Goal: Task Accomplishment & Management: Manage account settings

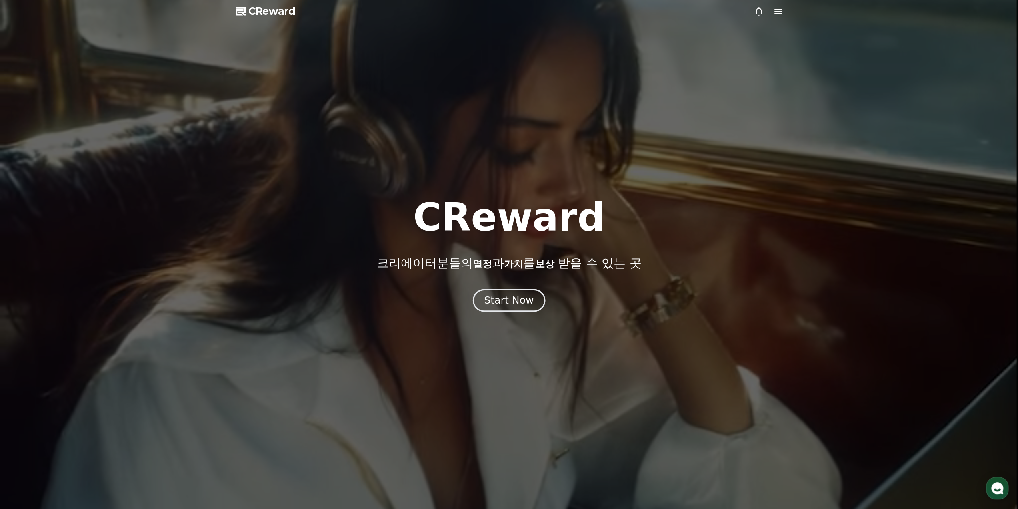
click at [514, 302] on div "Start Now" at bounding box center [509, 300] width 50 height 14
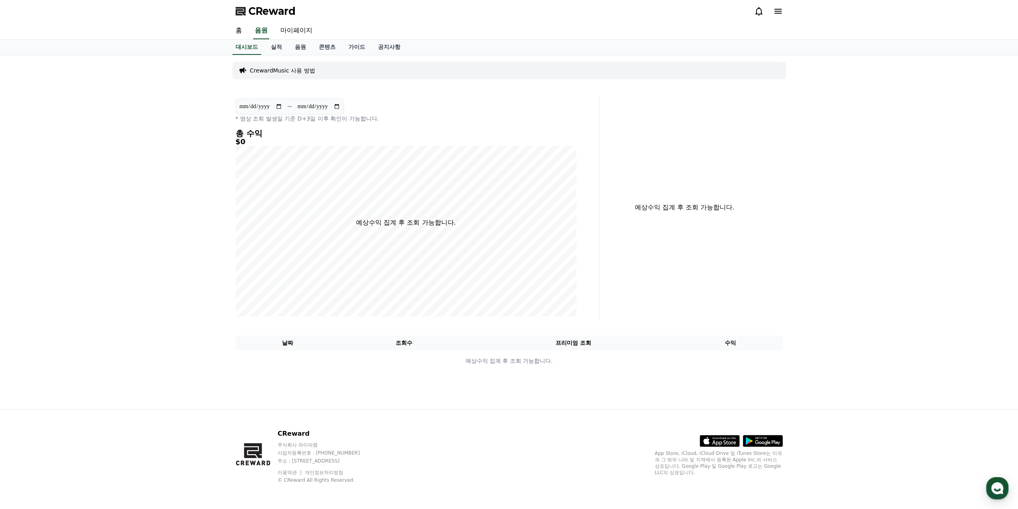
click at [756, 12] on icon at bounding box center [758, 11] width 7 height 8
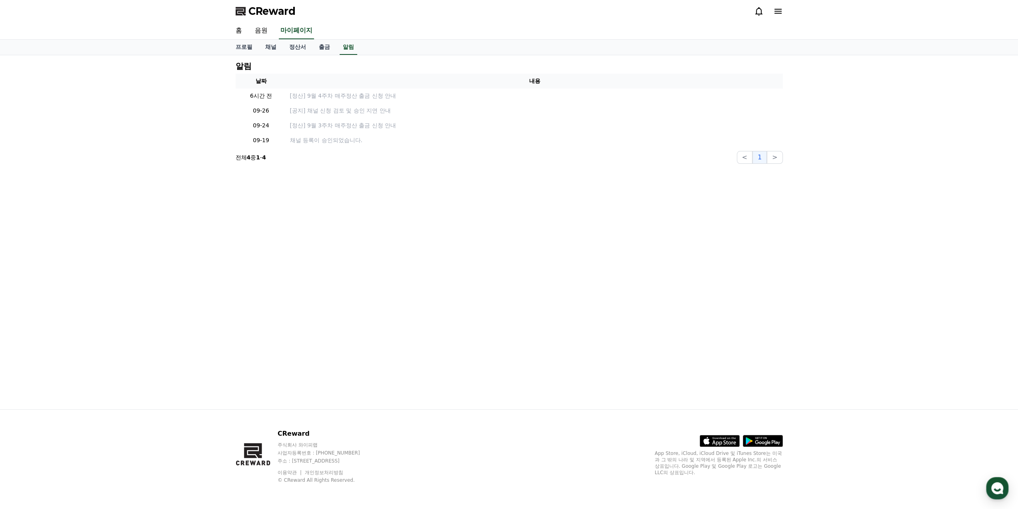
click at [311, 48] on link "정산서" at bounding box center [298, 47] width 30 height 15
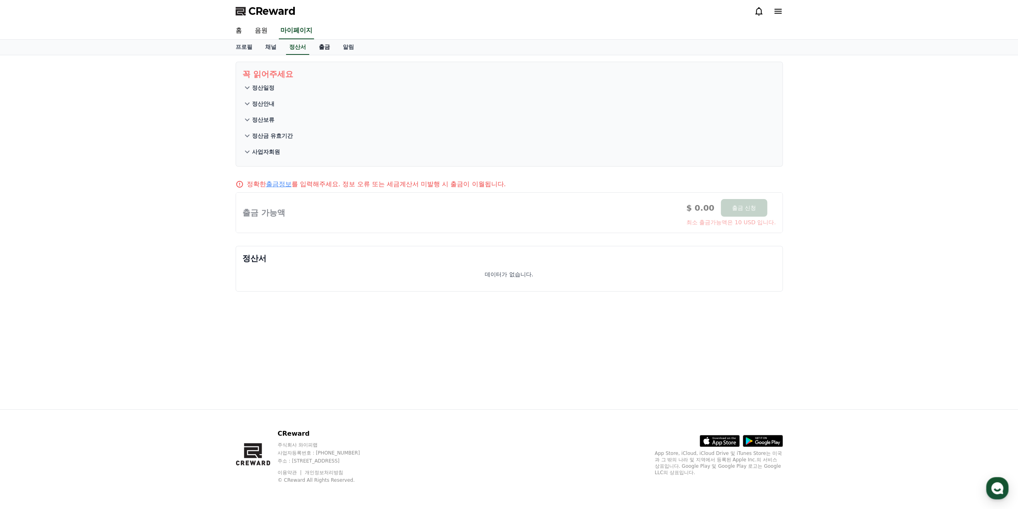
click at [322, 47] on link "출금" at bounding box center [324, 47] width 24 height 15
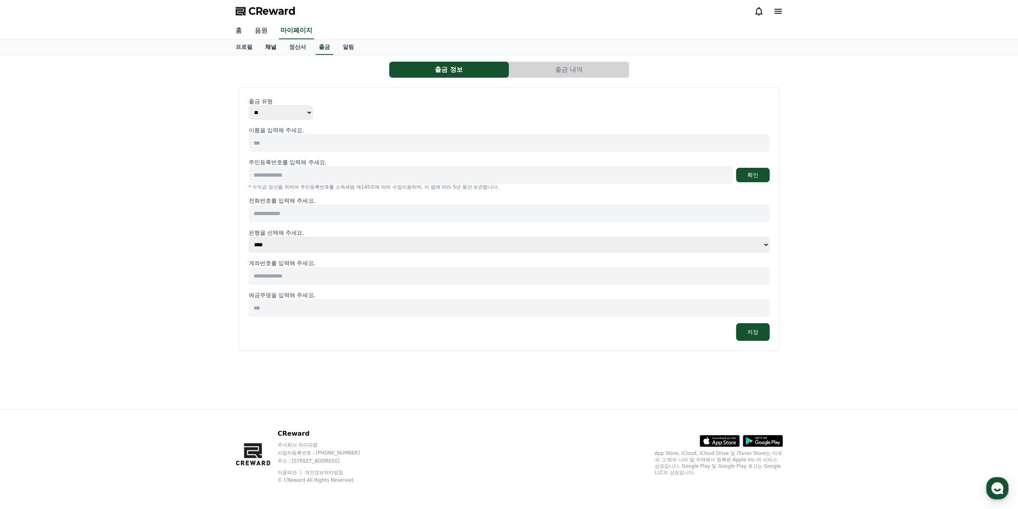
click at [277, 42] on link "채널" at bounding box center [271, 47] width 24 height 15
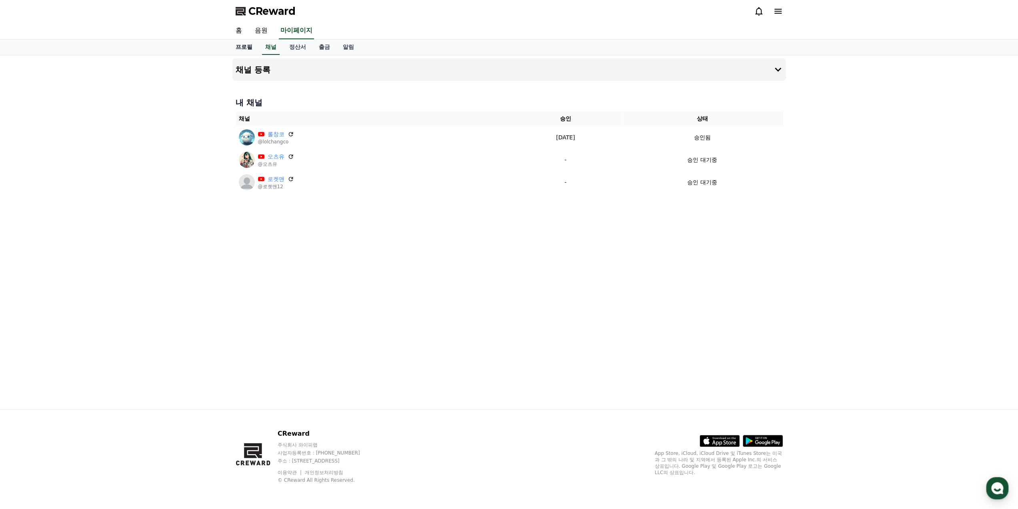
click at [249, 48] on link "프로필" at bounding box center [244, 47] width 30 height 15
select select "**********"
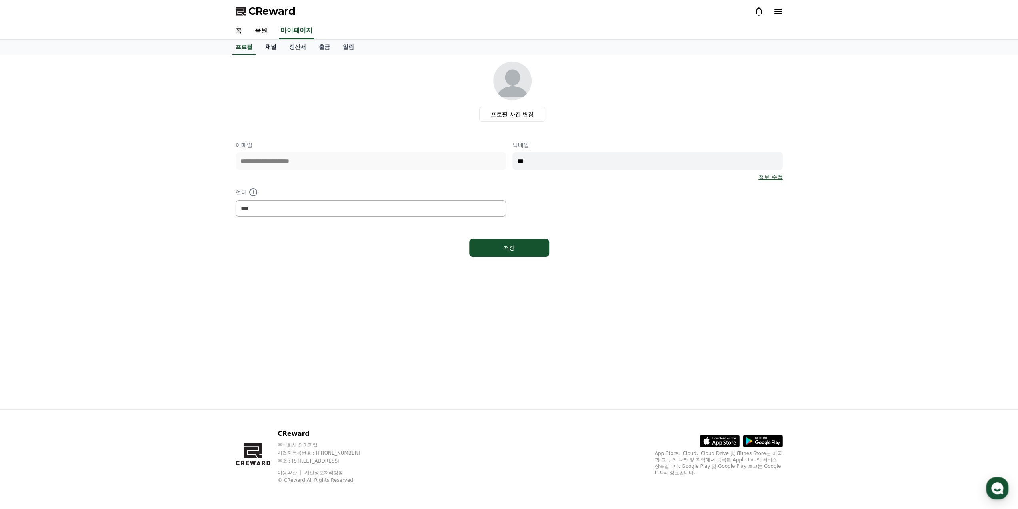
click at [271, 46] on link "채널" at bounding box center [271, 47] width 24 height 15
